Goal: Transaction & Acquisition: Purchase product/service

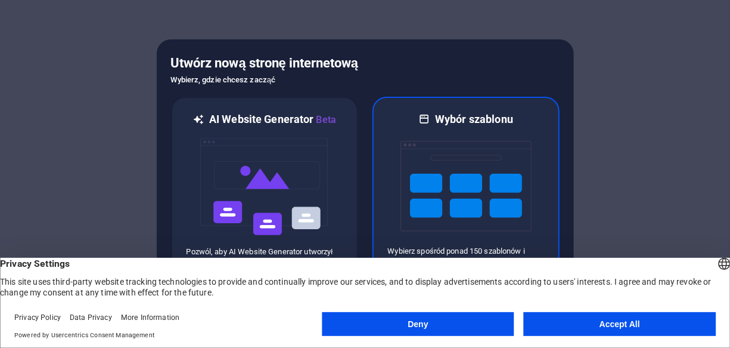
click at [455, 159] on img at bounding box center [466, 185] width 131 height 119
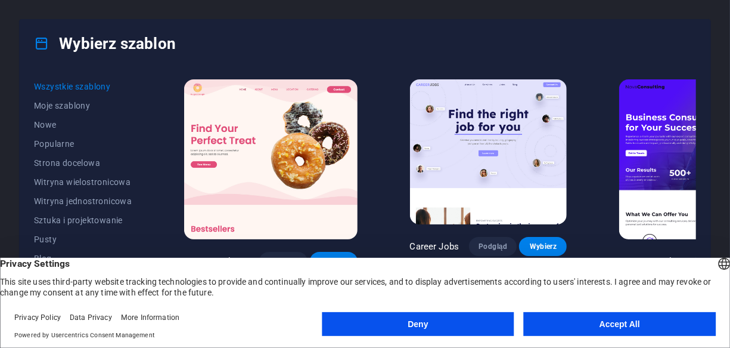
click at [562, 325] on button "Accept All" at bounding box center [620, 324] width 192 height 24
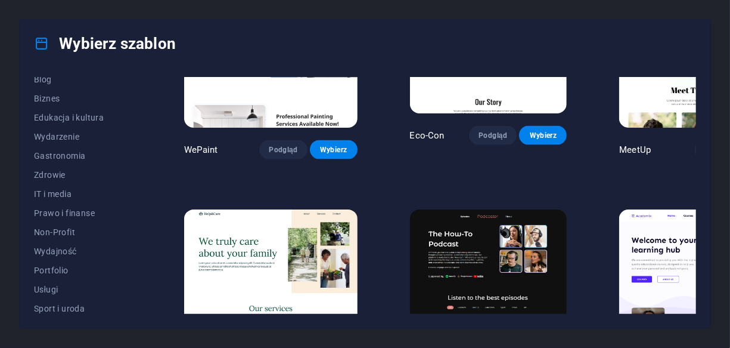
scroll to position [240, 0]
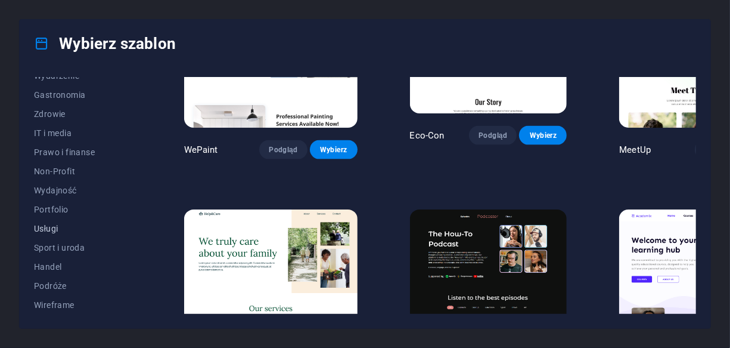
click at [49, 227] on span "Usługi" at bounding box center [83, 229] width 98 height 10
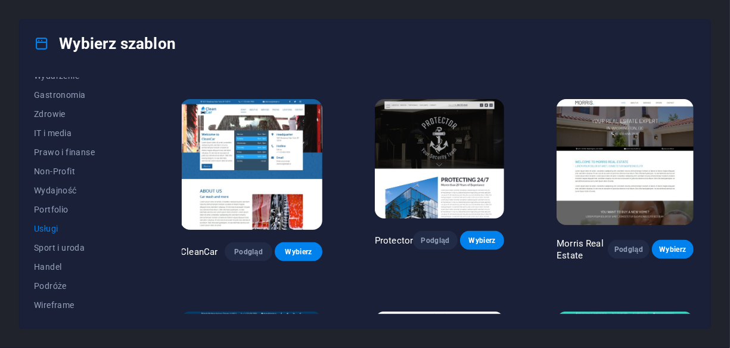
scroll to position [835, 0]
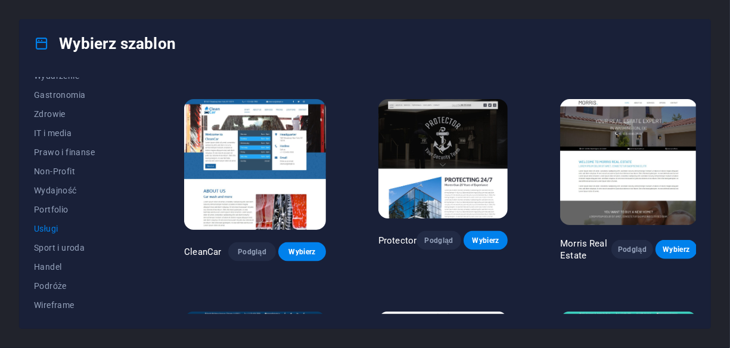
click at [268, 184] on img at bounding box center [255, 164] width 142 height 131
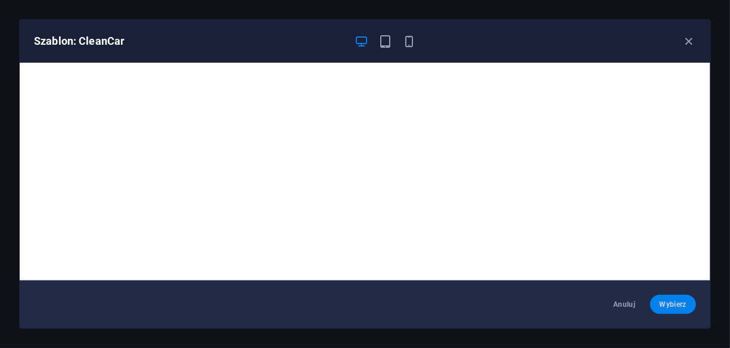
click at [668, 307] on span "Wybierz" at bounding box center [673, 304] width 27 height 10
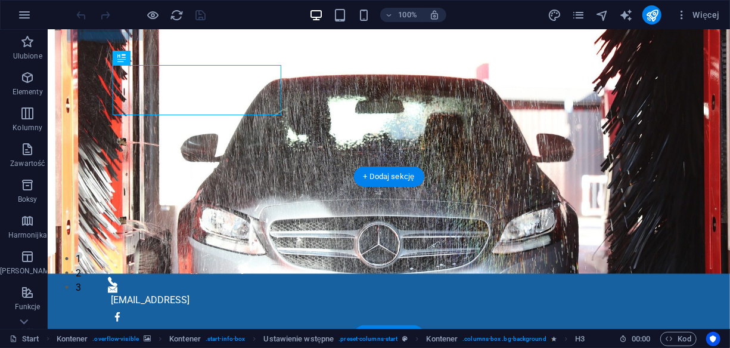
scroll to position [119, 0]
